Goal: Information Seeking & Learning: Learn about a topic

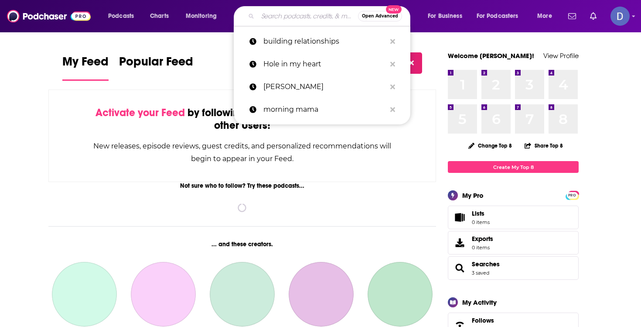
click at [286, 16] on input "Search podcasts, credits, & more..." at bounding box center [308, 16] width 100 height 14
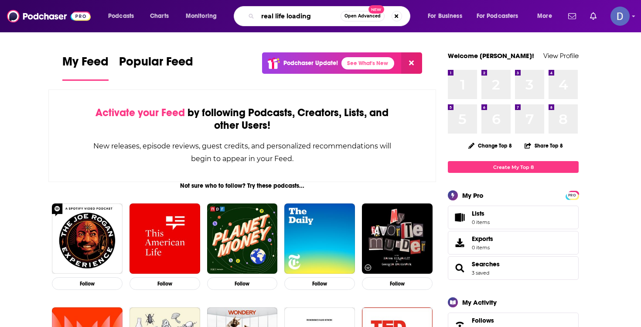
type input "real life loading"
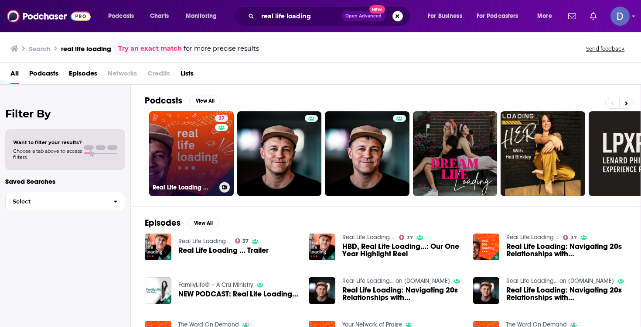
click at [204, 159] on link "37 Real Life Loading ..." at bounding box center [191, 153] width 85 height 85
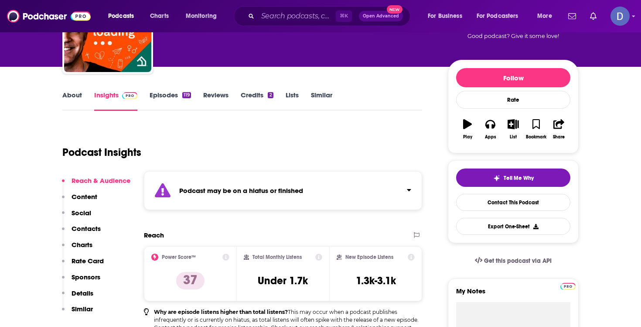
scroll to position [75, 0]
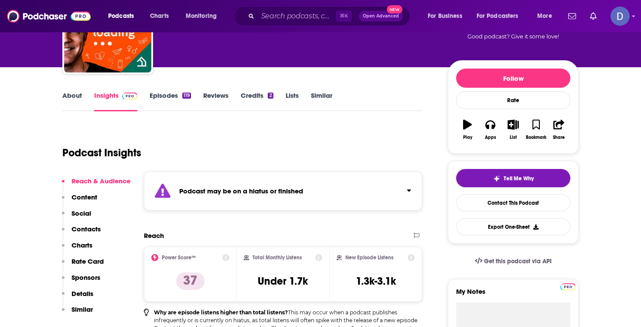
click at [227, 200] on div "Podcast may be on a hiatus or finished" at bounding box center [283, 190] width 278 height 39
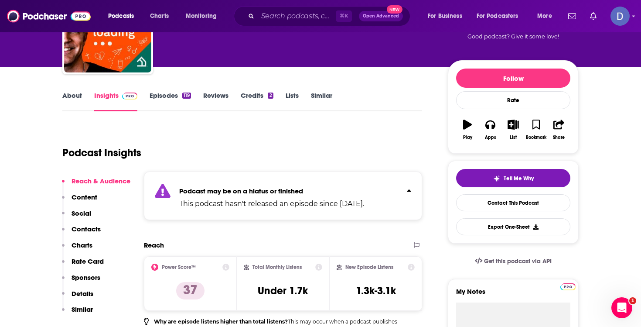
scroll to position [0, 0]
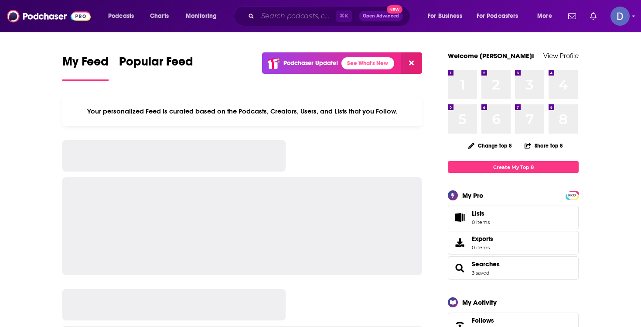
click at [260, 12] on input "Search podcasts, credits, & more..." at bounding box center [297, 16] width 78 height 14
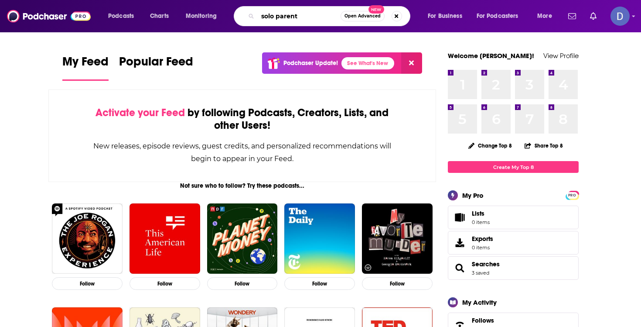
type input "solo parent"
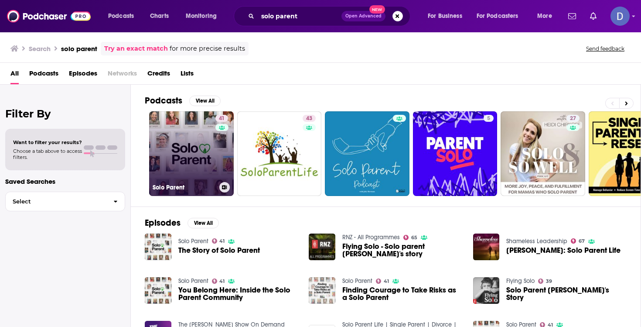
click at [192, 140] on link "41 Solo Parent" at bounding box center [191, 153] width 85 height 85
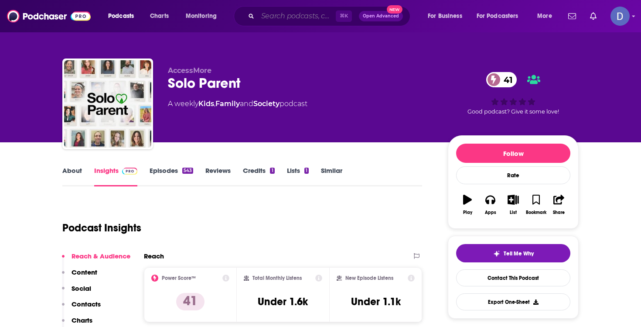
click at [278, 14] on input "Search podcasts, credits, & more..." at bounding box center [297, 16] width 78 height 14
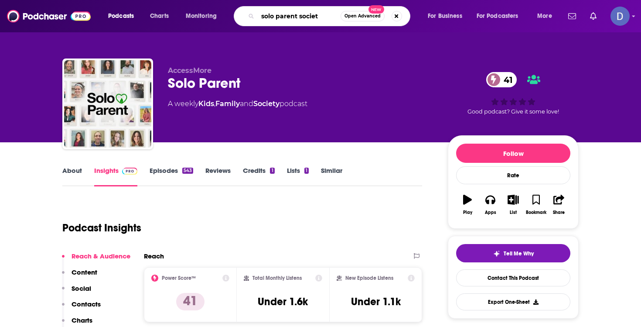
type input "solo parent society"
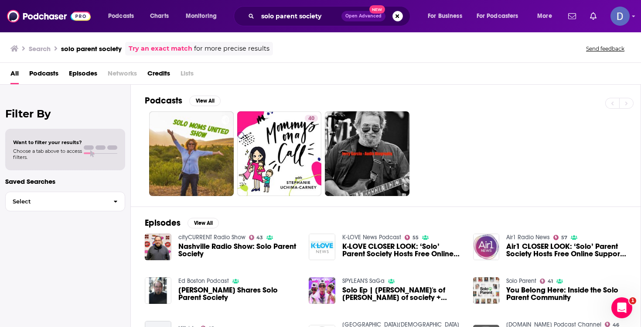
scroll to position [2, 0]
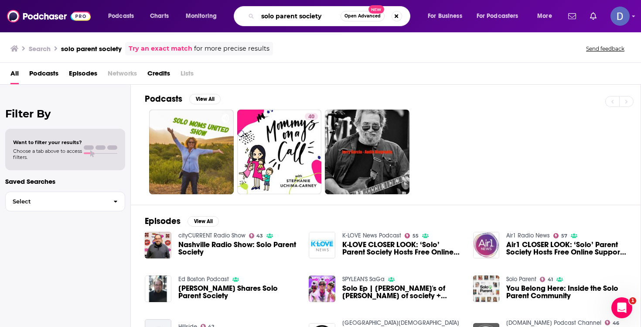
click at [325, 16] on input "solo parent society" at bounding box center [299, 16] width 83 height 14
drag, startPoint x: 325, startPoint y: 18, endPoint x: 257, endPoint y: 19, distance: 68.5
click at [257, 19] on div "solo parent society Open Advanced New" at bounding box center [322, 16] width 177 height 20
click at [469, 105] on div "Podcasts View All" at bounding box center [393, 101] width 496 height 16
